Goal: Task Accomplishment & Management: Complete application form

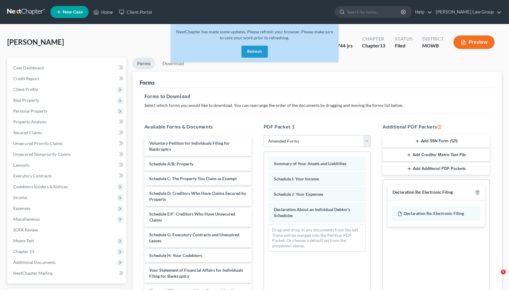
select select "2"
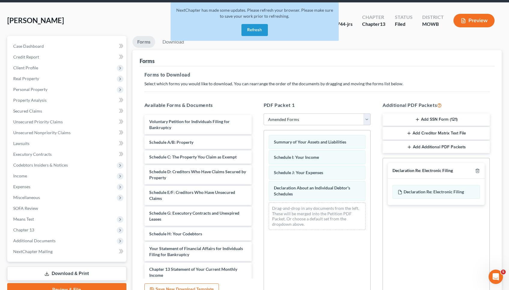
scroll to position [90, 0]
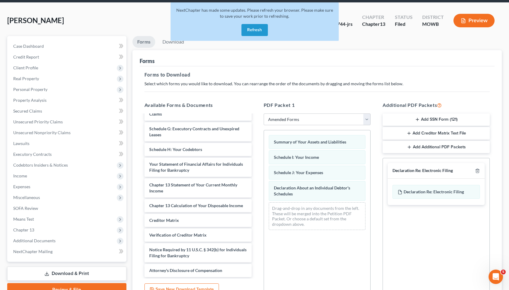
click at [262, 26] on button "Refresh" at bounding box center [255, 30] width 26 height 12
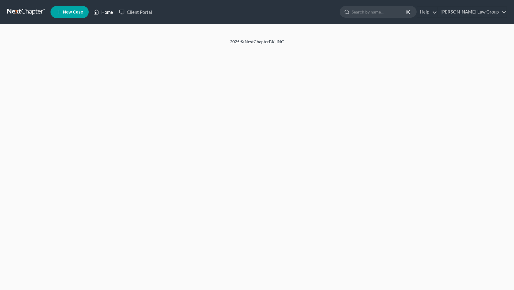
click at [101, 13] on link "Home" at bounding box center [103, 12] width 26 height 11
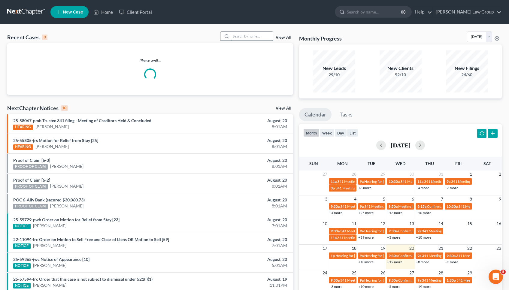
click at [249, 38] on input "search" at bounding box center [252, 36] width 42 height 9
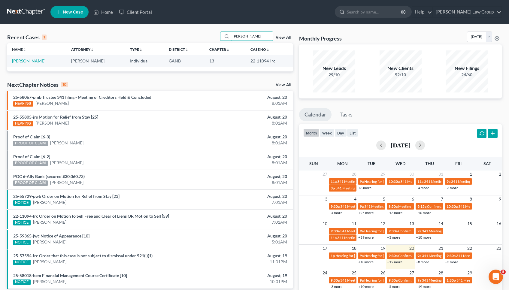
type input "[PERSON_NAME]"
click at [34, 60] on link "[PERSON_NAME]" at bounding box center [28, 60] width 33 height 5
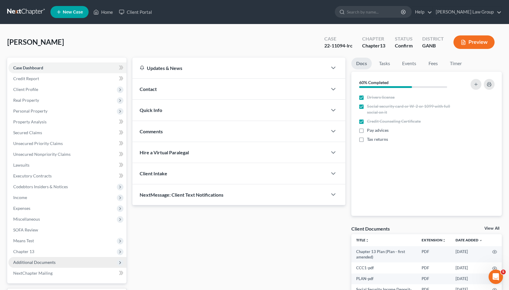
click at [38, 263] on span "Additional Documents" at bounding box center [34, 262] width 42 height 5
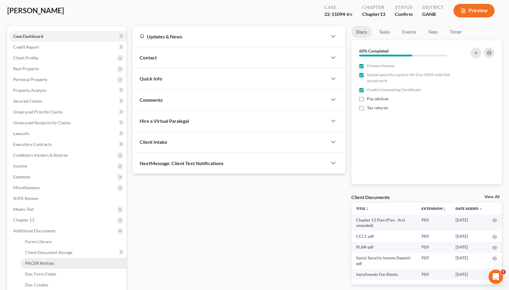
scroll to position [33, 0]
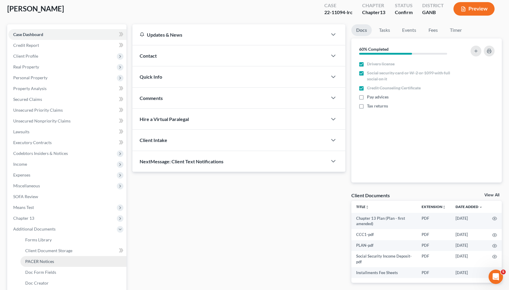
click at [38, 264] on span "PACER Notices" at bounding box center [39, 261] width 29 height 5
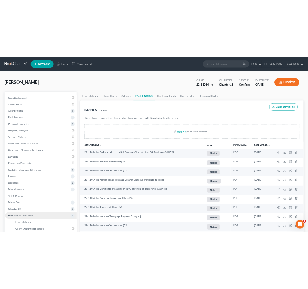
scroll to position [11, 0]
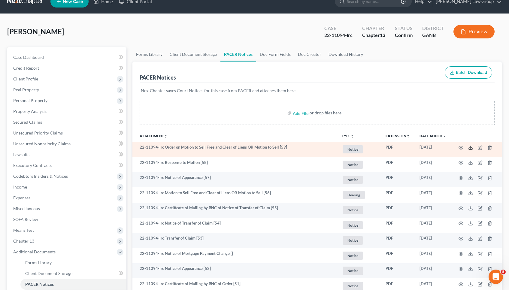
click at [471, 147] on icon at bounding box center [470, 147] width 5 height 5
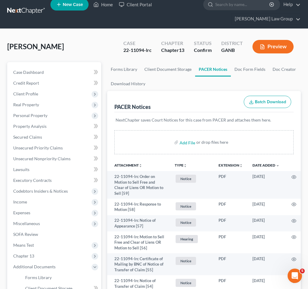
scroll to position [7, 0]
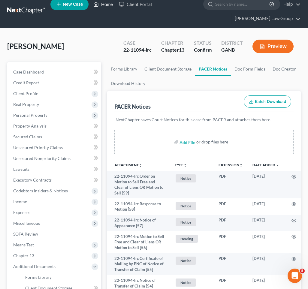
click at [99, 6] on icon at bounding box center [95, 4] width 5 height 7
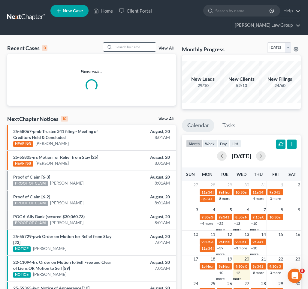
click at [140, 43] on input "search" at bounding box center [135, 47] width 42 height 9
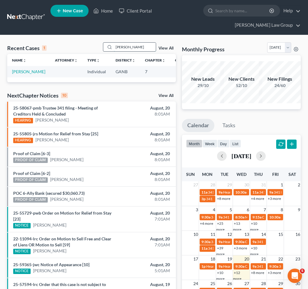
type input "[PERSON_NAME]"
drag, startPoint x: 140, startPoint y: 36, endPoint x: 23, endPoint y: 67, distance: 121.5
click at [23, 69] on link "[PERSON_NAME]" at bounding box center [28, 71] width 33 height 5
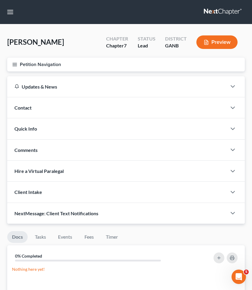
click at [28, 62] on button "Petition Navigation" at bounding box center [125, 65] width 237 height 14
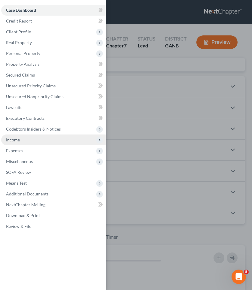
click at [18, 139] on span "Income" at bounding box center [13, 139] width 14 height 5
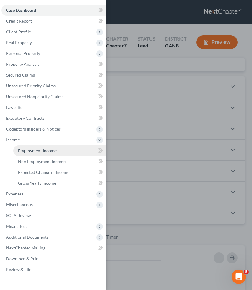
click at [59, 150] on link "Employment Income" at bounding box center [59, 150] width 93 height 11
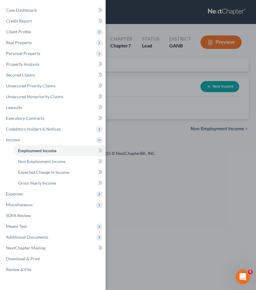
click at [155, 105] on div "Case Dashboard Payments Invoices Payments Payments Credit Report Client Profile" at bounding box center [128, 145] width 256 height 290
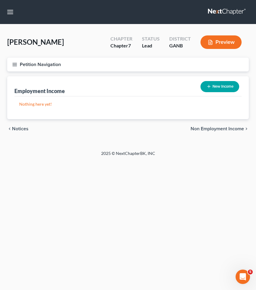
click at [212, 89] on button "New Income" at bounding box center [220, 86] width 39 height 11
select select "0"
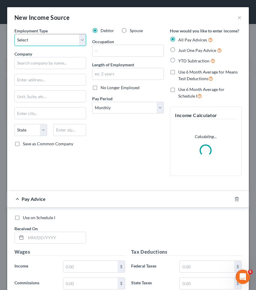
select select "0"
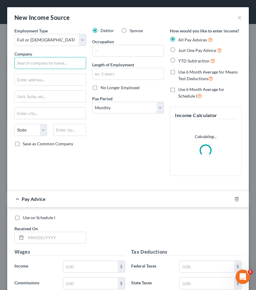
click at [53, 60] on input "text" at bounding box center [50, 63] width 72 height 12
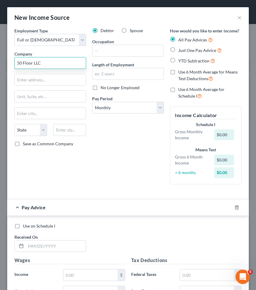
type input "50 Floor LLC"
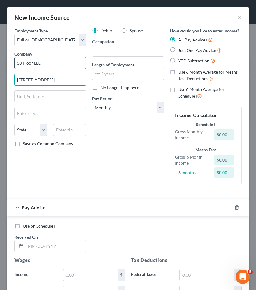
type input "[STREET_ADDRESS]"
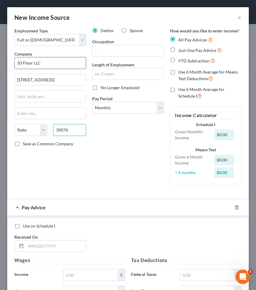
type input "30076"
type input "Roswell"
select select "10"
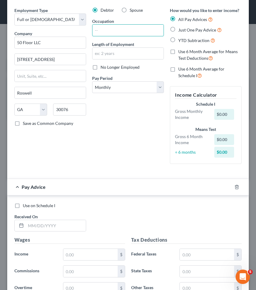
scroll to position [23, 0]
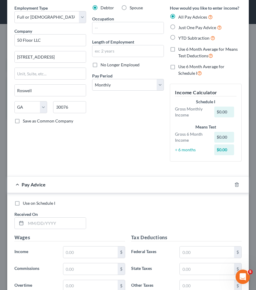
click at [183, 26] on span "Just One Pay Advice" at bounding box center [197, 27] width 38 height 5
click at [183, 26] on input "Just One Pay Advice" at bounding box center [183, 26] width 4 height 4
radio input "true"
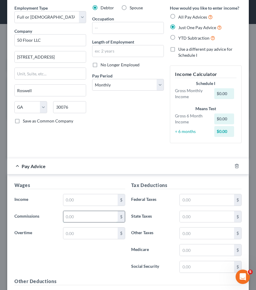
click at [87, 217] on input "text" at bounding box center [90, 216] width 54 height 11
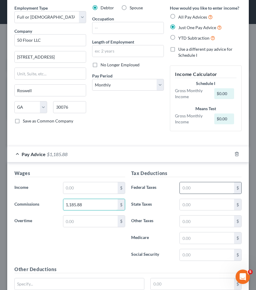
type input "1,185.88"
click at [189, 184] on input "text" at bounding box center [207, 187] width 54 height 11
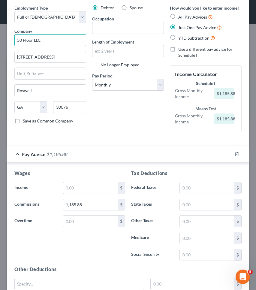
click at [79, 42] on input "50 Floor LLC" at bounding box center [50, 40] width 72 height 12
type input "50 Floor LLC-1099"
click at [144, 132] on div "Debtor Spouse Occupation Length of Employment No Longer Employed Pay Period * S…" at bounding box center [128, 70] width 78 height 131
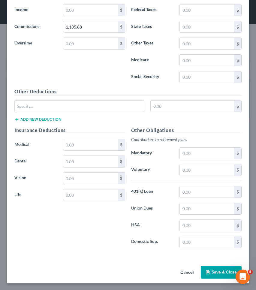
scroll to position [200, 0]
click at [211, 270] on button "Save & Close" at bounding box center [221, 273] width 41 height 13
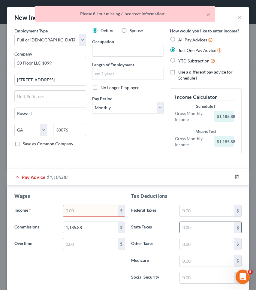
scroll to position [0, 0]
click at [90, 211] on input "text" at bounding box center [90, 210] width 54 height 11
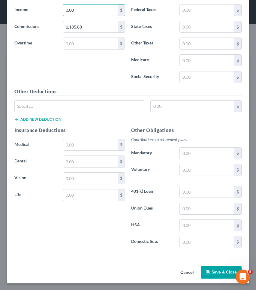
scroll to position [200, 0]
type input "0.00"
click at [216, 276] on button "Save & Close" at bounding box center [221, 273] width 41 height 13
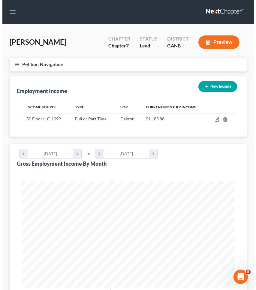
scroll to position [300372, 300253]
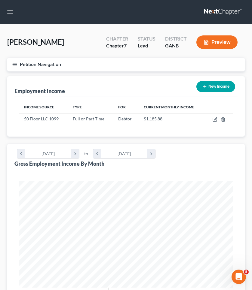
click at [64, 65] on button "Petition Navigation" at bounding box center [125, 65] width 237 height 14
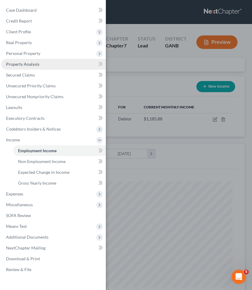
click at [49, 63] on link "Property Analysis" at bounding box center [53, 64] width 105 height 11
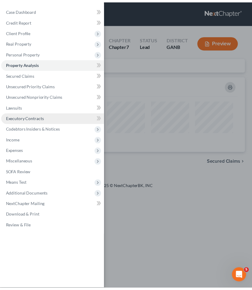
scroll to position [71, 242]
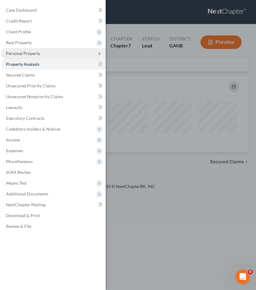
click at [36, 52] on span "Personal Property" at bounding box center [23, 53] width 34 height 5
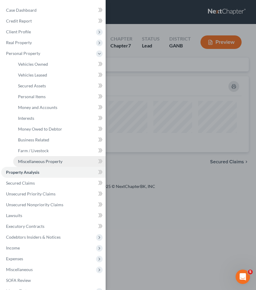
click at [37, 158] on link "Miscellaneous Property" at bounding box center [59, 161] width 93 height 11
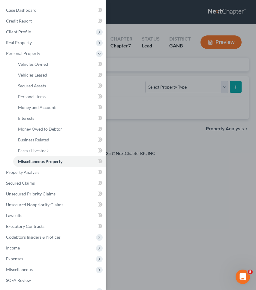
click at [147, 72] on div "Case Dashboard Payments Invoices Payments Payments Credit Report Client Profile" at bounding box center [128, 145] width 256 height 290
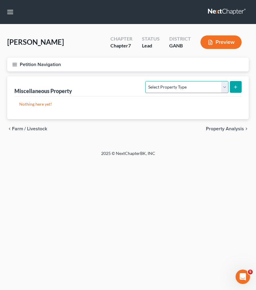
select select "transferred"
click at [238, 86] on icon "submit" at bounding box center [235, 87] width 5 height 5
select select "Ordinary ([DATE])"
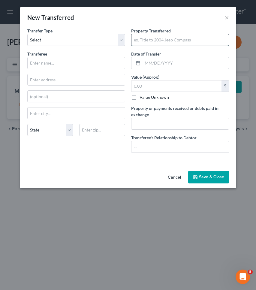
click at [184, 41] on input "text" at bounding box center [180, 39] width 97 height 11
paste input "[STREET_ADDRESS][PERSON_NAME]"
type input "[STREET_ADDRESS][PERSON_NAME]"
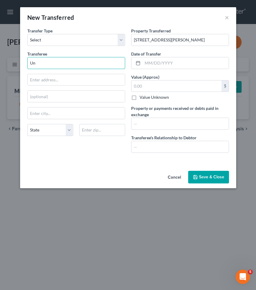
type input "Un"
click at [172, 175] on button "Cancel" at bounding box center [174, 178] width 23 height 12
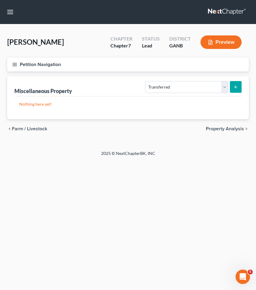
click at [21, 66] on button "Petition Navigation" at bounding box center [128, 65] width 242 height 14
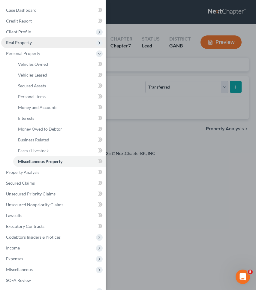
click at [26, 41] on span "Real Property" at bounding box center [19, 42] width 26 height 5
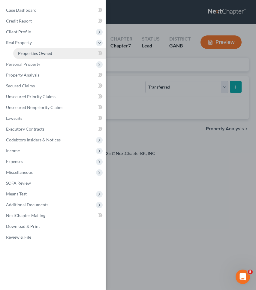
click at [30, 53] on span "Properties Owned" at bounding box center [35, 53] width 34 height 5
click at [134, 72] on div "Case Dashboard Payments Invoices Payments Payments Credit Report Client Profile" at bounding box center [128, 145] width 256 height 290
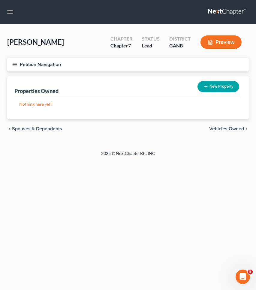
click at [210, 87] on button "New Property" at bounding box center [219, 86] width 42 height 11
select select "0"
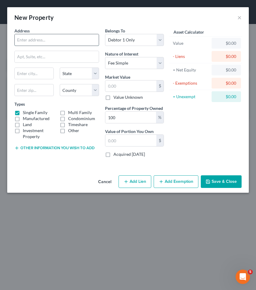
paste input "[STREET_ADDRESS][PERSON_NAME]"
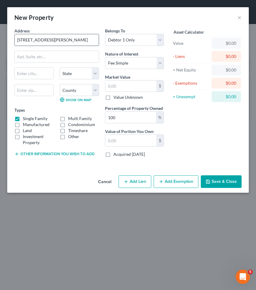
click at [62, 40] on input "[STREET_ADDRESS][PERSON_NAME]" at bounding box center [57, 39] width 84 height 11
type input "[STREET_ADDRESS]"
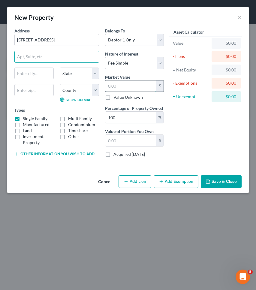
click at [121, 89] on input "text" at bounding box center [130, 86] width 51 height 11
type input "4"
type input "4.00"
type input "46"
type input "46.00"
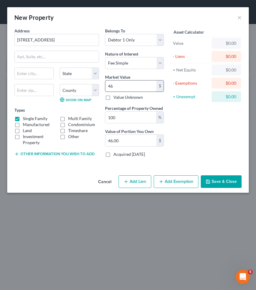
type input "468"
type input "468.00"
type input "4680"
type input "4,680.00"
type input "4,6800"
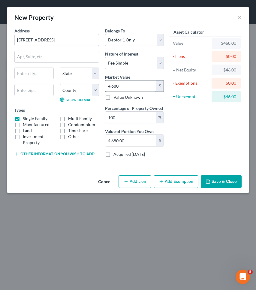
type input "46,800.00"
type input "46,8000"
type input "468,000.00"
type input "468,000"
click at [107, 179] on button "Cancel" at bounding box center [104, 182] width 23 height 12
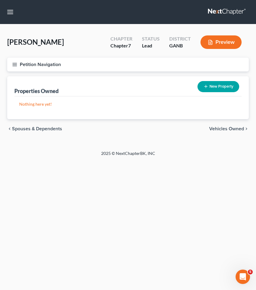
click at [50, 61] on button "Petition Navigation" at bounding box center [128, 65] width 242 height 14
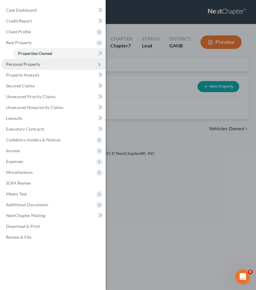
click at [44, 68] on span "Personal Property" at bounding box center [53, 64] width 105 height 11
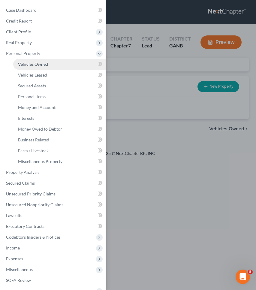
click at [42, 66] on span "Vehicles Owned" at bounding box center [33, 64] width 30 height 5
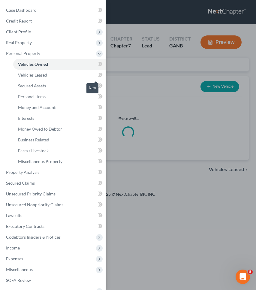
click at [128, 78] on div "Case Dashboard Payments Invoices Payments Payments Credit Report Client Profile" at bounding box center [128, 145] width 256 height 290
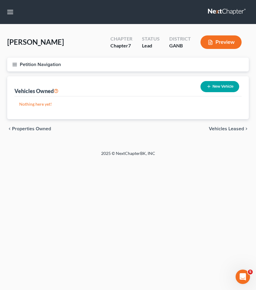
click at [210, 85] on icon "button" at bounding box center [209, 86] width 5 height 5
select select "0"
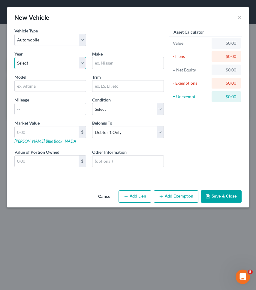
select select "10"
click at [122, 67] on input "text" at bounding box center [128, 62] width 71 height 11
type input "Jeep"
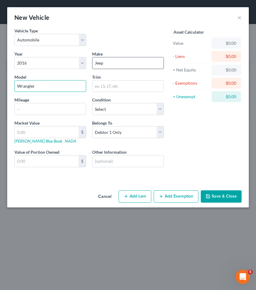
type input "Wrangler"
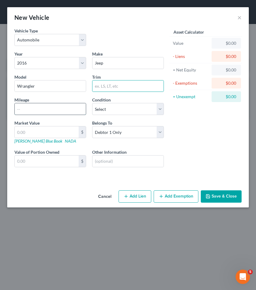
click at [53, 109] on input "text" at bounding box center [50, 108] width 71 height 11
click at [112, 87] on input "text" at bounding box center [128, 86] width 71 height 11
type input "Freedom"
click at [228, 196] on button "Save & Close" at bounding box center [221, 197] width 41 height 13
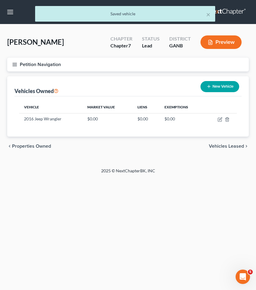
click at [216, 85] on button "New Vehicle" at bounding box center [220, 86] width 39 height 11
select select "0"
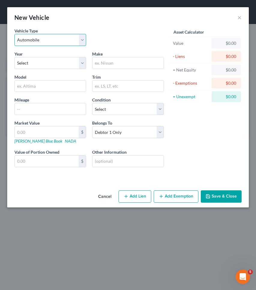
select select "1"
select select "15"
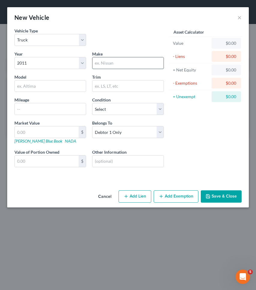
click at [124, 59] on input "text" at bounding box center [128, 62] width 71 height 11
type input "Chevrolet"
type input "Silverado"
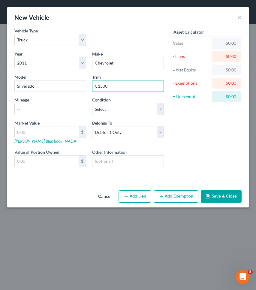
type input "C1500"
click at [225, 205] on div "Cancel Add Lien Add Lease Add Exemption Save & Close" at bounding box center [128, 198] width 242 height 20
click at [219, 195] on button "Save & Close" at bounding box center [221, 197] width 41 height 13
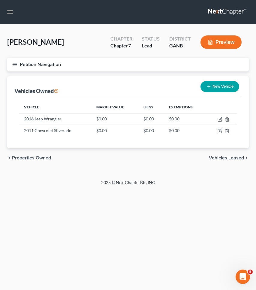
click at [52, 63] on button "Petition Navigation" at bounding box center [128, 65] width 242 height 14
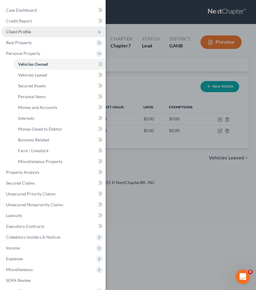
click at [25, 31] on span "Client Profile" at bounding box center [18, 31] width 25 height 5
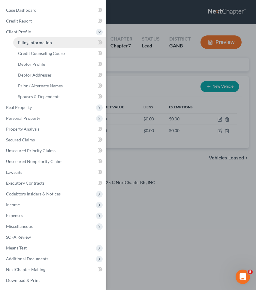
click at [32, 44] on span "Filing Information" at bounding box center [35, 42] width 34 height 5
select select "1"
select select "0"
select select "10"
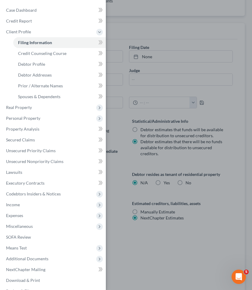
scroll to position [207, 0]
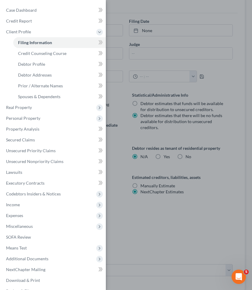
click at [163, 157] on div "Case Dashboard Payments Invoices Payments Payments Credit Report Client Profile" at bounding box center [126, 145] width 252 height 290
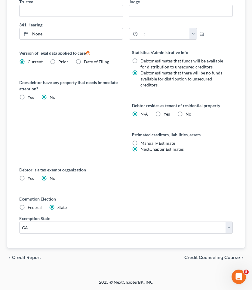
scroll to position [250, 0]
click at [163, 114] on label "Yes Yes" at bounding box center [166, 114] width 6 height 6
click at [166, 114] on input "Yes Yes" at bounding box center [168, 113] width 4 height 4
radio input "true"
radio input "false"
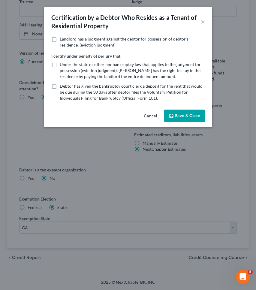
click at [181, 117] on button "Save & Close" at bounding box center [184, 116] width 41 height 13
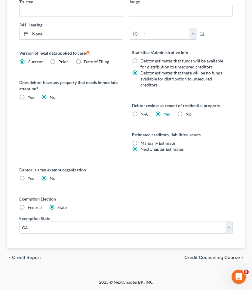
click at [199, 257] on span "Credit Counseling Course" at bounding box center [212, 257] width 56 height 5
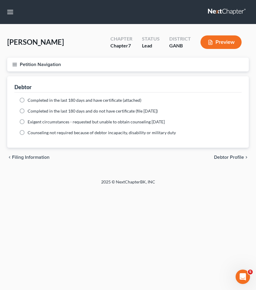
click at [219, 152] on div "chevron_left Filing Information Debtor Profile chevron_right" at bounding box center [128, 157] width 242 height 19
click at [219, 160] on span "Debtor Profile" at bounding box center [229, 157] width 30 height 5
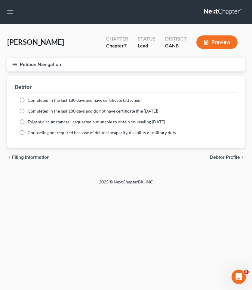
select select "0"
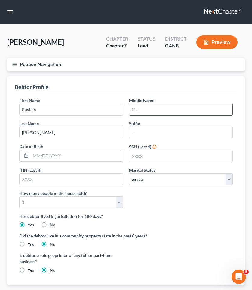
click at [199, 108] on input "text" at bounding box center [180, 109] width 103 height 11
type input "l"
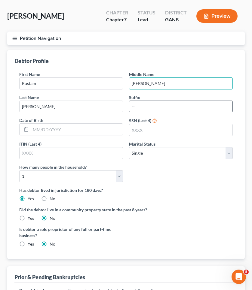
scroll to position [26, 0]
type input "[PERSON_NAME]"
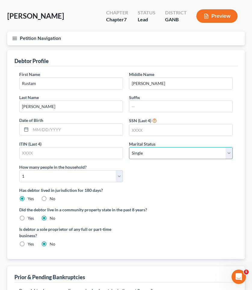
select select "3"
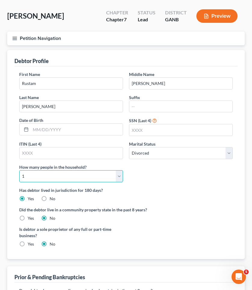
select select "1"
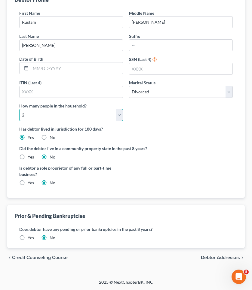
scroll to position [87, 0]
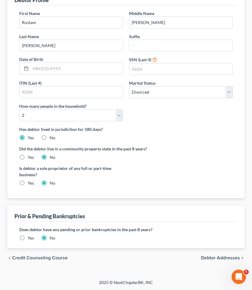
click at [207, 257] on span "Debtor Addresses" at bounding box center [220, 258] width 39 height 5
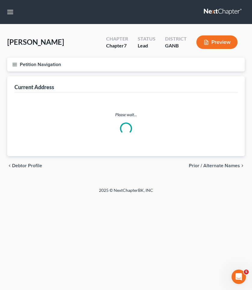
select select "0"
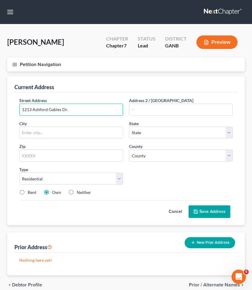
type input "1213 Ashford Gables Dr."
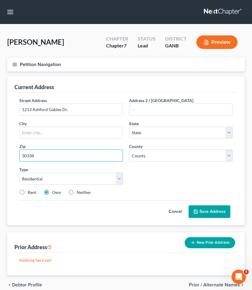
type input "30338"
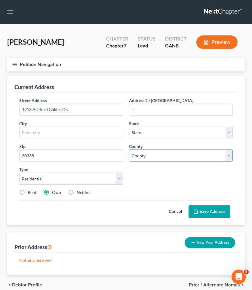
type input "[GEOGRAPHIC_DATA]"
select select "10"
select select "42"
click at [209, 212] on button "Save Address" at bounding box center [209, 212] width 42 height 13
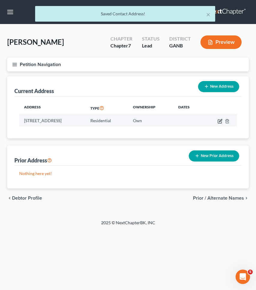
click at [221, 120] on icon "button" at bounding box center [220, 120] width 3 height 3
select select "10"
select select "42"
select select "0"
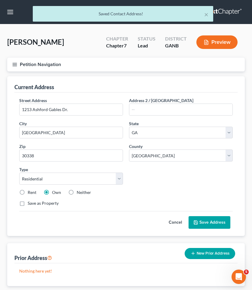
click at [35, 194] on label "Rent" at bounding box center [32, 193] width 9 height 6
click at [34, 194] on input "Rent" at bounding box center [32, 192] width 4 height 4
radio input "true"
click at [216, 221] on button "Save Address" at bounding box center [209, 222] width 42 height 13
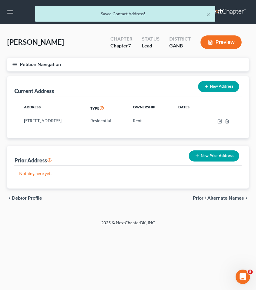
click at [216, 157] on button "New Prior Address" at bounding box center [214, 156] width 50 height 11
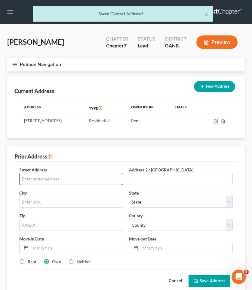
paste input "[STREET_ADDRESS][PERSON_NAME]"
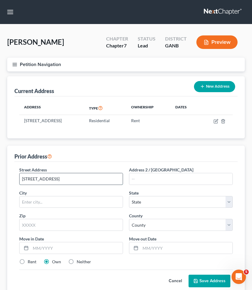
type input "[STREET_ADDRESS]"
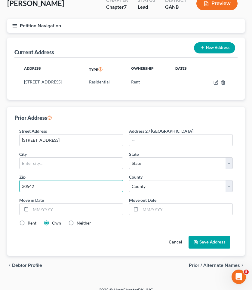
scroll to position [40, 0]
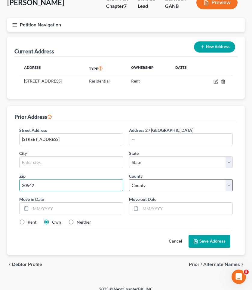
type input "30542"
type input "Flowery Branch"
select select "10"
select select "92"
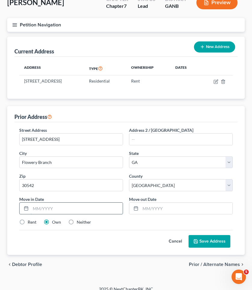
click at [68, 209] on input "text" at bounding box center [77, 208] width 92 height 11
type input "[DATE]"
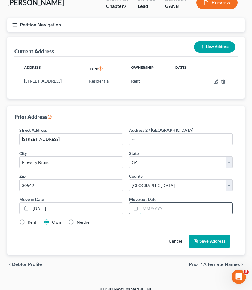
click at [153, 209] on input "text" at bounding box center [186, 208] width 92 height 11
type input "[DATE]"
click at [212, 240] on button "Save Address" at bounding box center [209, 241] width 42 height 13
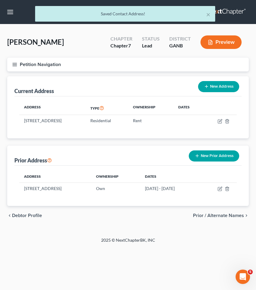
click at [215, 215] on span "Prior / Alternate Names" at bounding box center [218, 215] width 51 height 5
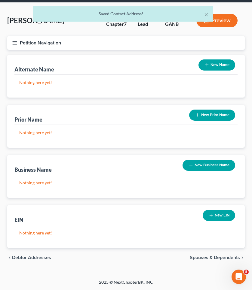
scroll to position [22, 0]
click at [212, 257] on span "Spouses & Dependents" at bounding box center [215, 257] width 50 height 5
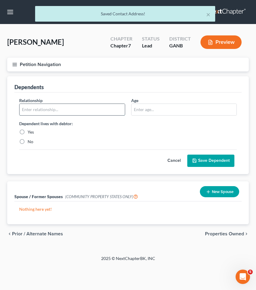
click at [93, 111] on input "text" at bounding box center [72, 109] width 105 height 11
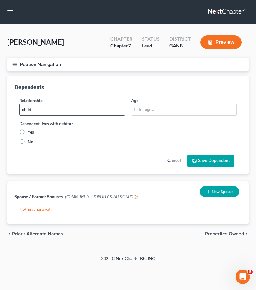
type input "child"
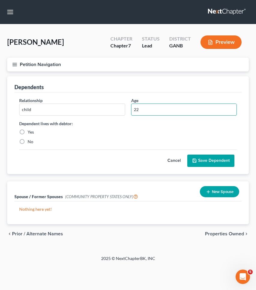
type input "22"
click at [28, 131] on label "Yes" at bounding box center [31, 132] width 6 height 6
click at [30, 131] on input "Yes" at bounding box center [32, 131] width 4 height 4
radio input "true"
click at [207, 161] on button "Save Dependent" at bounding box center [210, 161] width 47 height 13
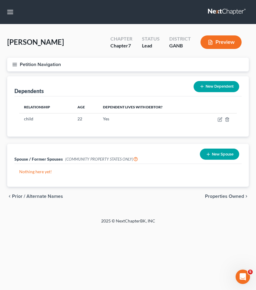
click at [231, 197] on span "Properties Owned" at bounding box center [224, 196] width 39 height 5
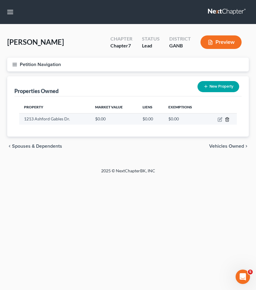
click at [227, 120] on icon "button" at bounding box center [227, 119] width 5 height 5
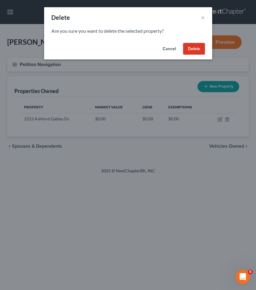
click at [190, 51] on button "Delete" at bounding box center [194, 49] width 22 height 12
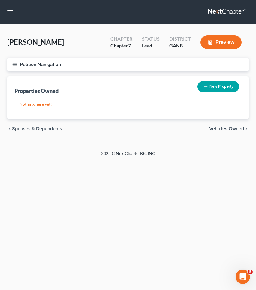
click at [53, 66] on button "Petition Navigation" at bounding box center [128, 65] width 242 height 14
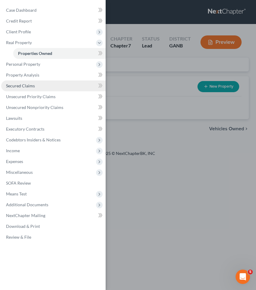
click at [38, 86] on link "Secured Claims" at bounding box center [53, 86] width 105 height 11
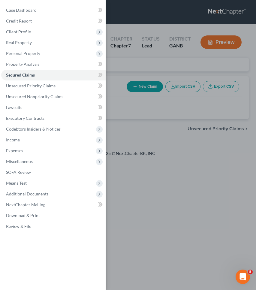
click at [139, 69] on div "Case Dashboard Payments Invoices Payments Payments Credit Report Client Profile" at bounding box center [128, 145] width 256 height 290
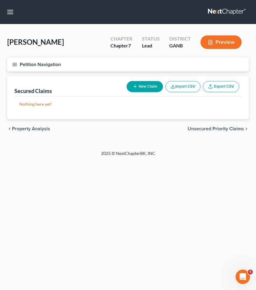
click at [203, 130] on span "Unsecured Priority Claims" at bounding box center [216, 129] width 56 height 5
click at [203, 130] on span "Unsecured Nonpriority Claims" at bounding box center [211, 129] width 65 height 5
click at [34, 66] on button "Petition Navigation" at bounding box center [128, 65] width 242 height 14
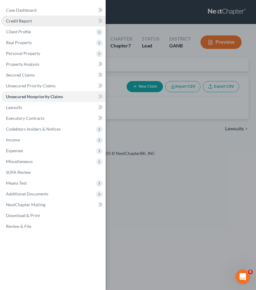
click at [26, 22] on span "Credit Report" at bounding box center [19, 20] width 26 height 5
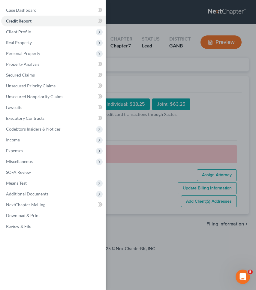
click at [211, 90] on div "Case Dashboard Payments Invoices Payments Payments Credit Report Client Profile" at bounding box center [128, 145] width 256 height 290
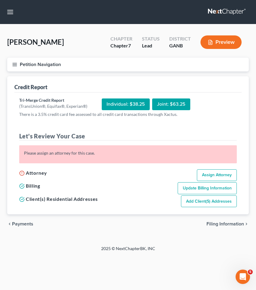
click at [224, 173] on link "Assign Attorney" at bounding box center [217, 175] width 40 height 12
select select "1"
select select "0"
select select "19"
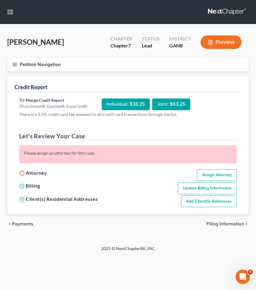
select select "10"
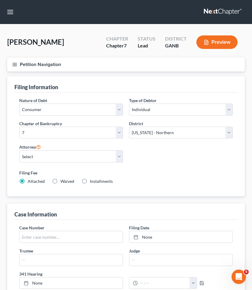
click at [47, 64] on button "Petition Navigation" at bounding box center [125, 65] width 237 height 14
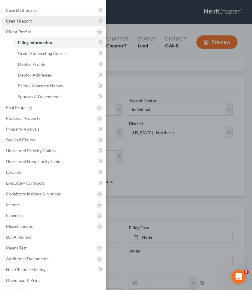
click at [43, 18] on link "Credit Report" at bounding box center [53, 21] width 105 height 11
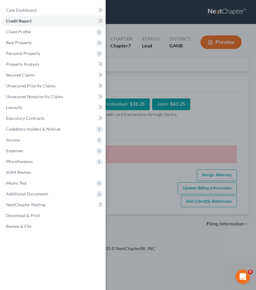
click at [181, 67] on div "Case Dashboard Payments Invoices Payments Payments Credit Report Client Profile" at bounding box center [128, 145] width 256 height 290
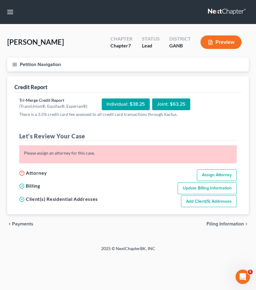
click at [128, 104] on div "Individual: $38.25" at bounding box center [126, 105] width 48 height 12
click at [227, 175] on link "Assign Attorney" at bounding box center [217, 175] width 40 height 12
select select "1"
select select "0"
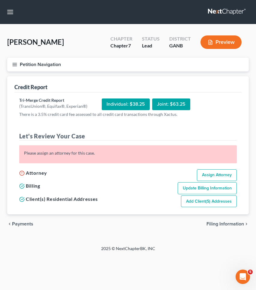
select select "19"
select select "10"
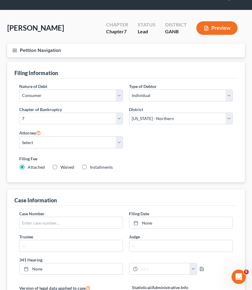
scroll to position [14, 0]
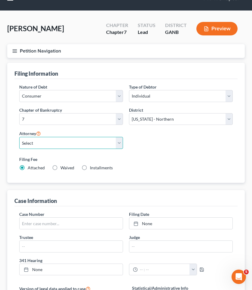
select select "0"
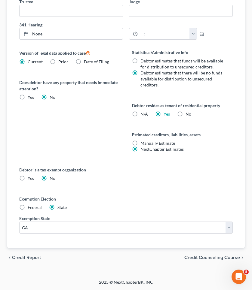
scroll to position [250, 0]
click at [202, 258] on span "Credit Counseling Course" at bounding box center [212, 257] width 56 height 5
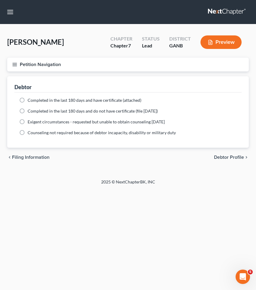
click at [22, 63] on button "Petition Navigation" at bounding box center [128, 65] width 242 height 14
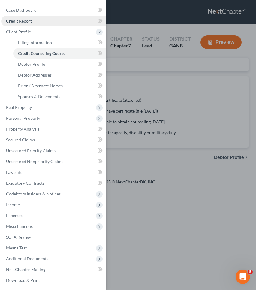
click at [29, 24] on link "Credit Report" at bounding box center [53, 21] width 105 height 11
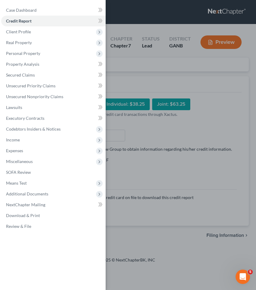
click at [224, 78] on div "Case Dashboard Payments Invoices Payments Payments Credit Report Client Profile" at bounding box center [128, 145] width 256 height 290
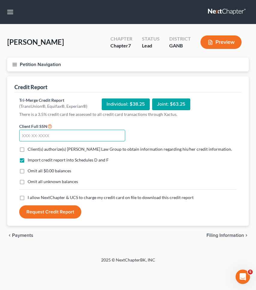
click at [74, 134] on input "text" at bounding box center [72, 136] width 106 height 12
click at [68, 135] on input "text" at bounding box center [72, 136] width 106 height 12
type input "084-77-4055"
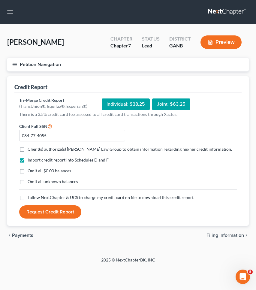
click at [28, 199] on label "I allow NextChapter & UCS to charge my credit card on file to download this cre…" at bounding box center [111, 198] width 166 height 6
click at [30, 199] on input "I allow NextChapter & UCS to charge my credit card on file to download this cre…" at bounding box center [32, 197] width 4 height 4
checkbox input "true"
click at [47, 215] on button "Request Credit Report" at bounding box center [50, 212] width 62 height 13
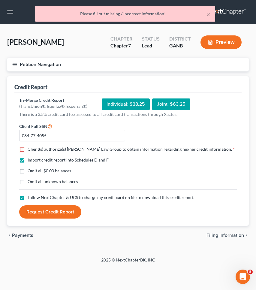
click at [120, 105] on div "Individual: $38.25" at bounding box center [126, 105] width 48 height 12
click at [50, 149] on span "Client(s) authorize(s) [PERSON_NAME] Law Group to obtain information regarding …" at bounding box center [130, 149] width 205 height 5
click at [34, 149] on input "Client(s) authorize(s) [PERSON_NAME] Law Group to obtain information regarding …" at bounding box center [32, 148] width 4 height 4
checkbox input "true"
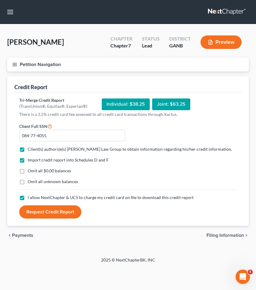
click at [47, 209] on button "Request Credit Report" at bounding box center [50, 212] width 62 height 13
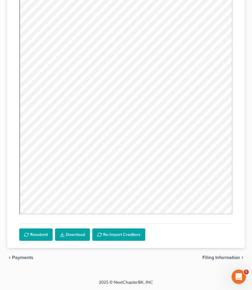
scroll to position [123, 0]
click at [71, 234] on link "Download" at bounding box center [72, 235] width 35 height 13
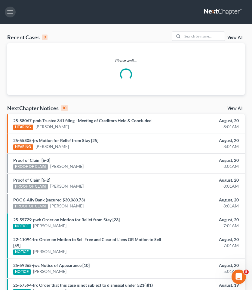
click at [11, 13] on button "button" at bounding box center [10, 12] width 11 height 11
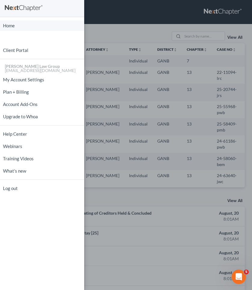
click at [14, 25] on link "Home" at bounding box center [42, 25] width 84 height 11
click at [200, 37] on div "Home New Case Client Portal Saedi Law Group mmays@saedilawgroup.com My Account …" at bounding box center [126, 145] width 252 height 290
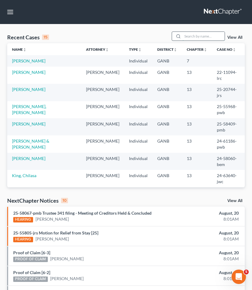
click at [198, 35] on input "search" at bounding box center [203, 36] width 42 height 9
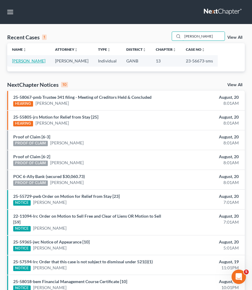
type input "higgins"
click at [33, 62] on link "Higgins, Melanie" at bounding box center [28, 60] width 33 height 5
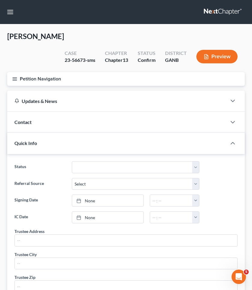
click at [29, 82] on button "Petition Navigation" at bounding box center [125, 79] width 237 height 14
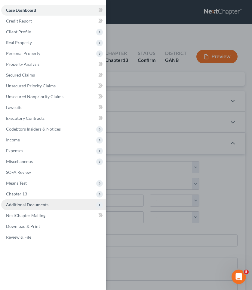
click at [33, 206] on span "Additional Documents" at bounding box center [27, 204] width 42 height 5
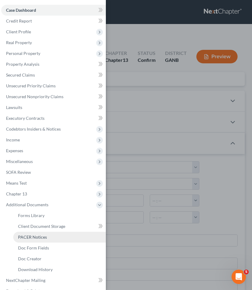
click at [33, 236] on span "PACER Notices" at bounding box center [32, 237] width 29 height 5
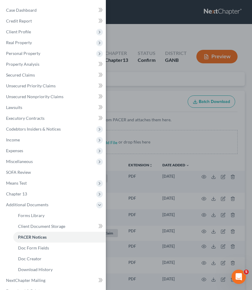
click at [152, 65] on div "Case Dashboard Payments Invoices Payments Payments Credit Report Client Profile" at bounding box center [126, 145] width 252 height 290
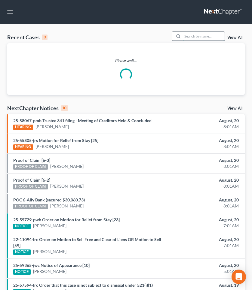
click at [194, 37] on input "search" at bounding box center [203, 36] width 42 height 9
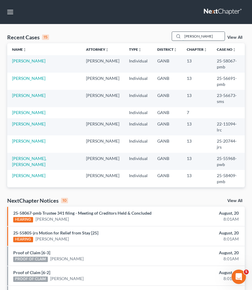
type input "george"
